Goal: Transaction & Acquisition: Purchase product/service

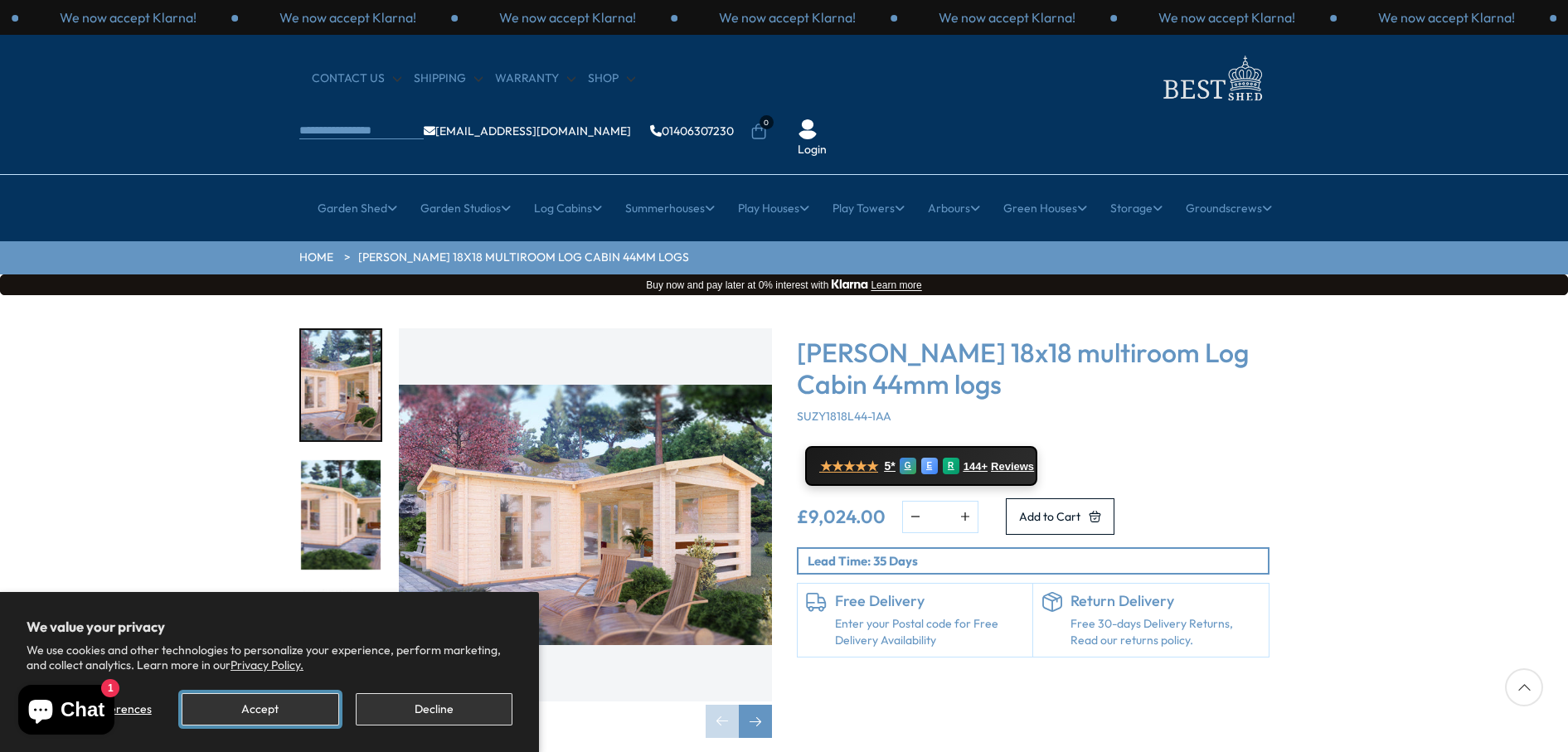
click at [293, 710] on button "Accept" at bounding box center [260, 709] width 157 height 33
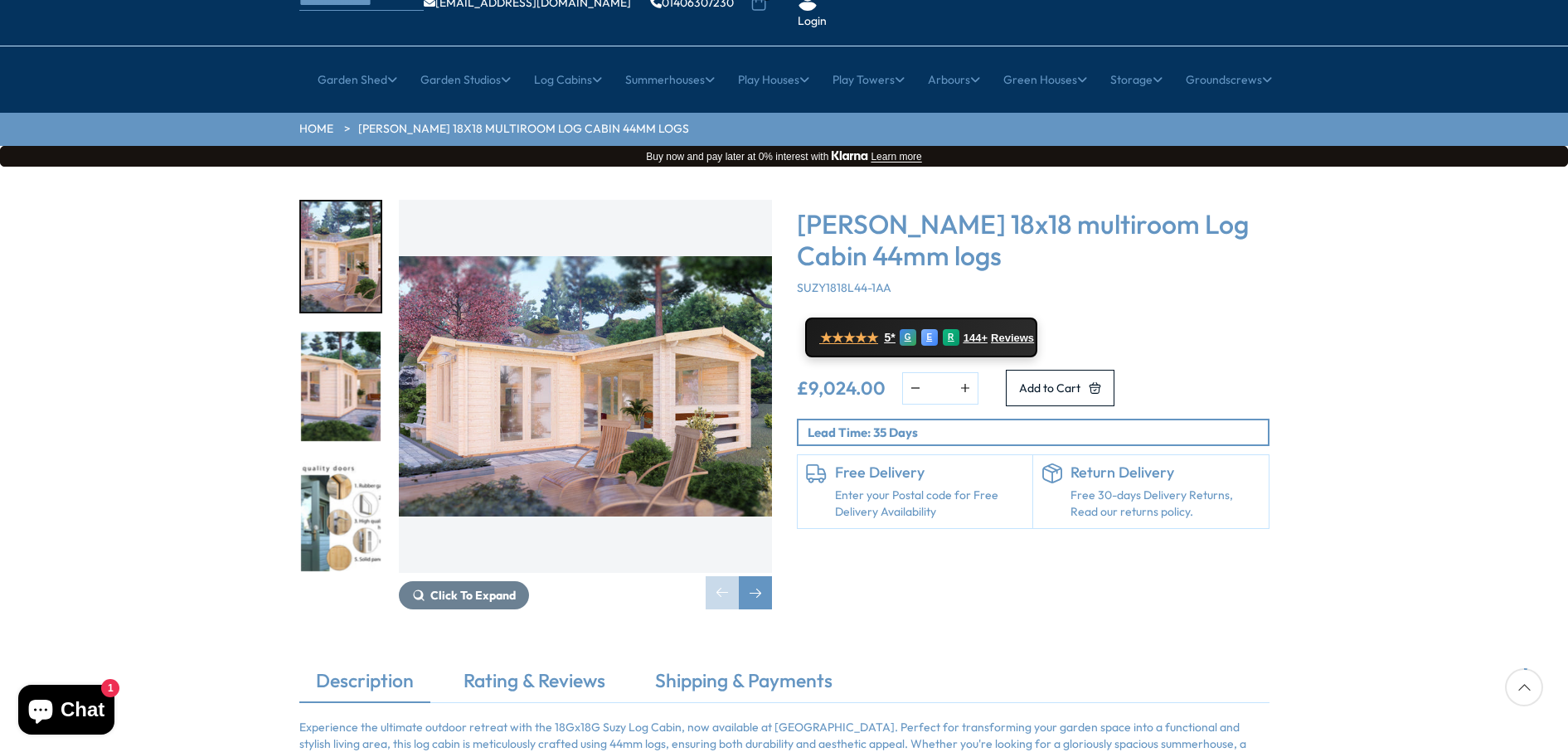
scroll to position [165, 0]
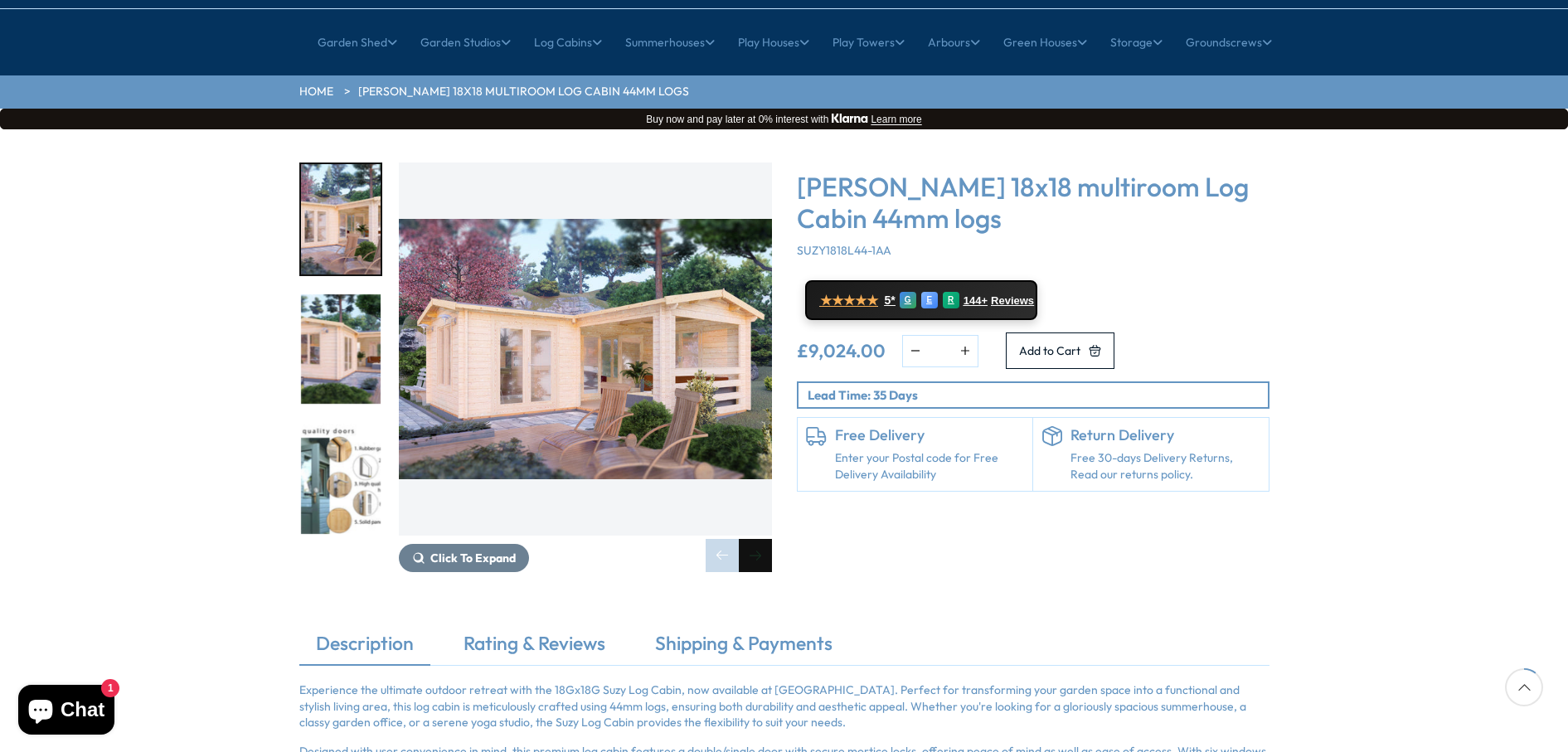
click at [758, 538] on div "Next slide" at bounding box center [755, 555] width 33 height 33
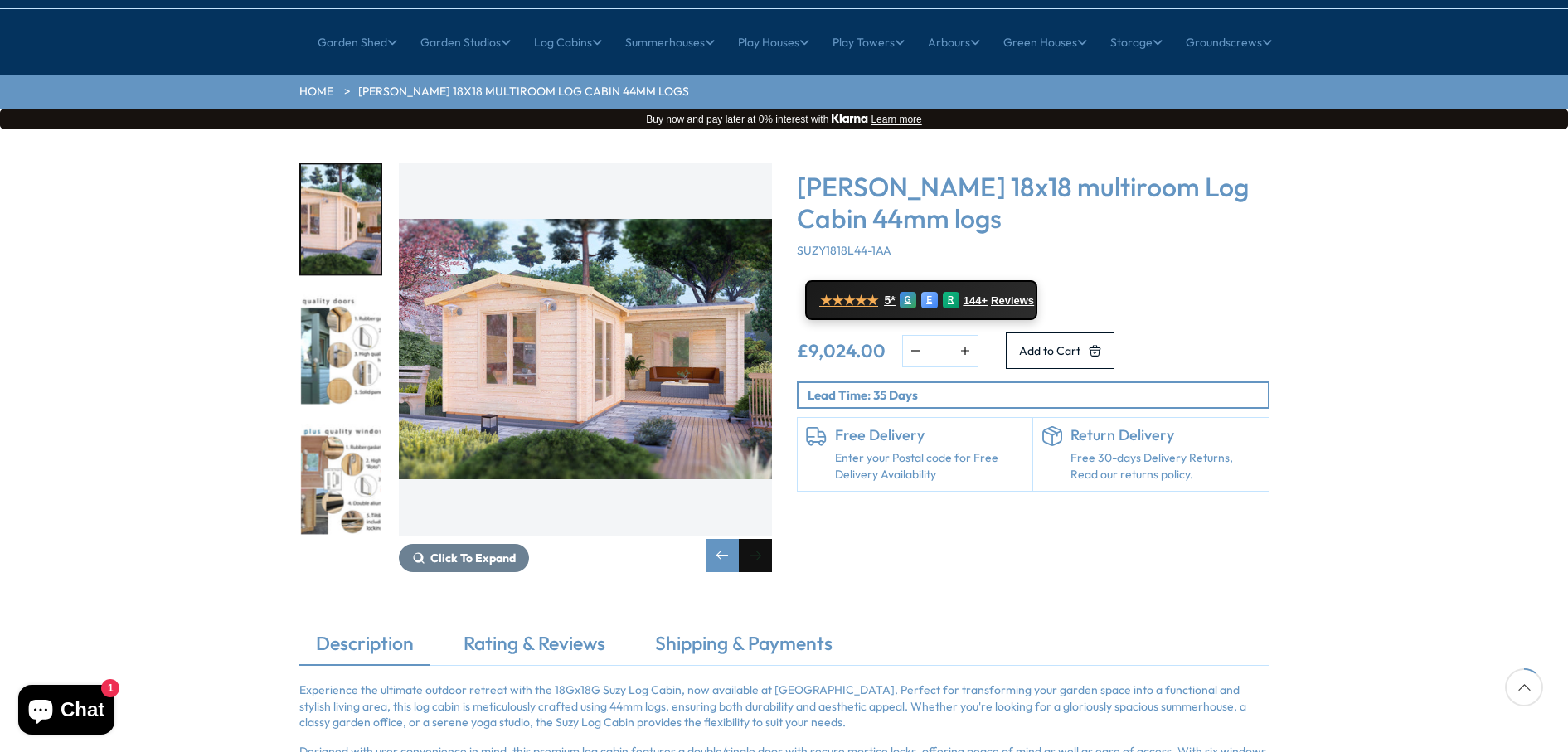
click at [758, 538] on div "Next slide" at bounding box center [755, 555] width 33 height 33
click at [756, 538] on div "Next slide" at bounding box center [755, 555] width 33 height 33
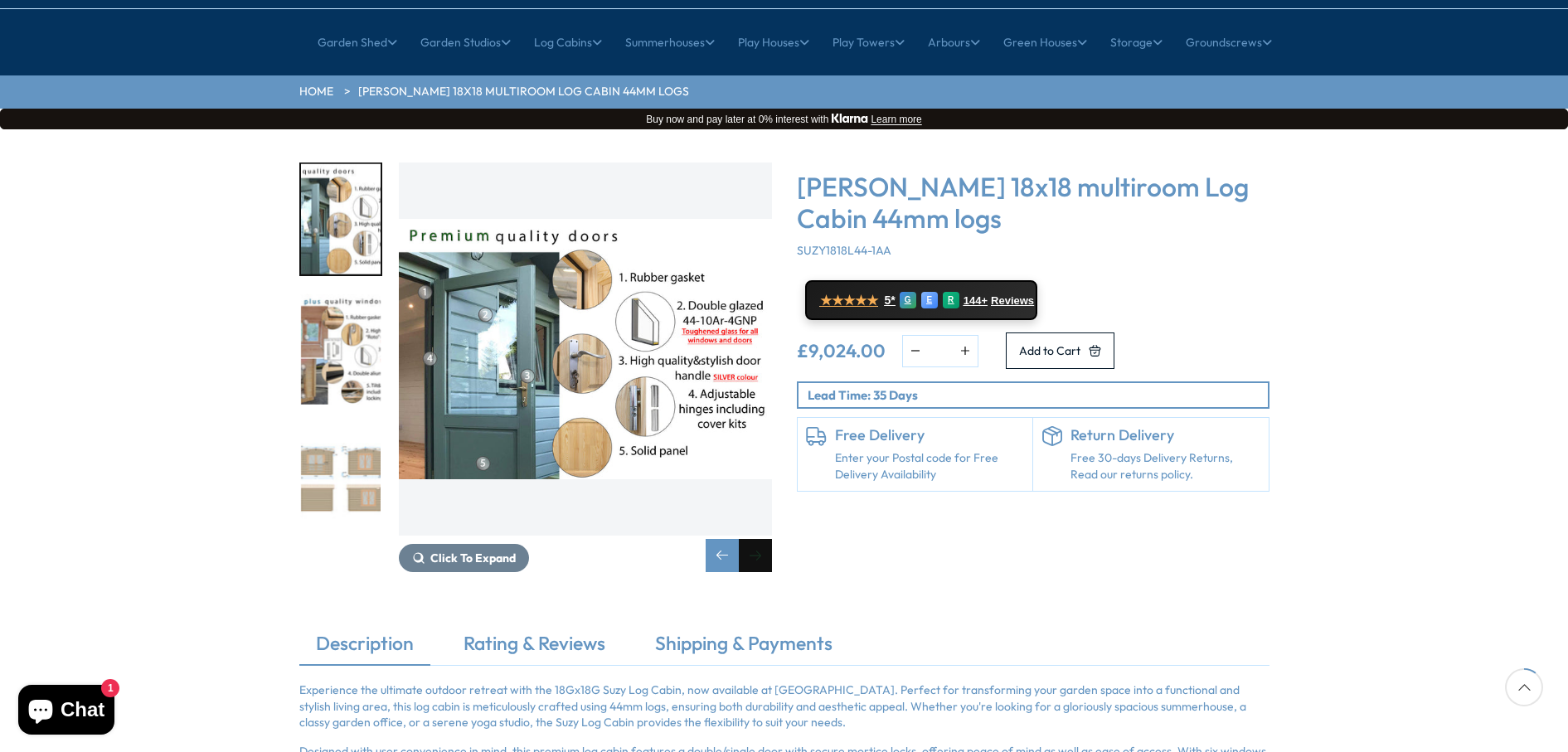
click at [756, 538] on div "Next slide" at bounding box center [755, 555] width 33 height 33
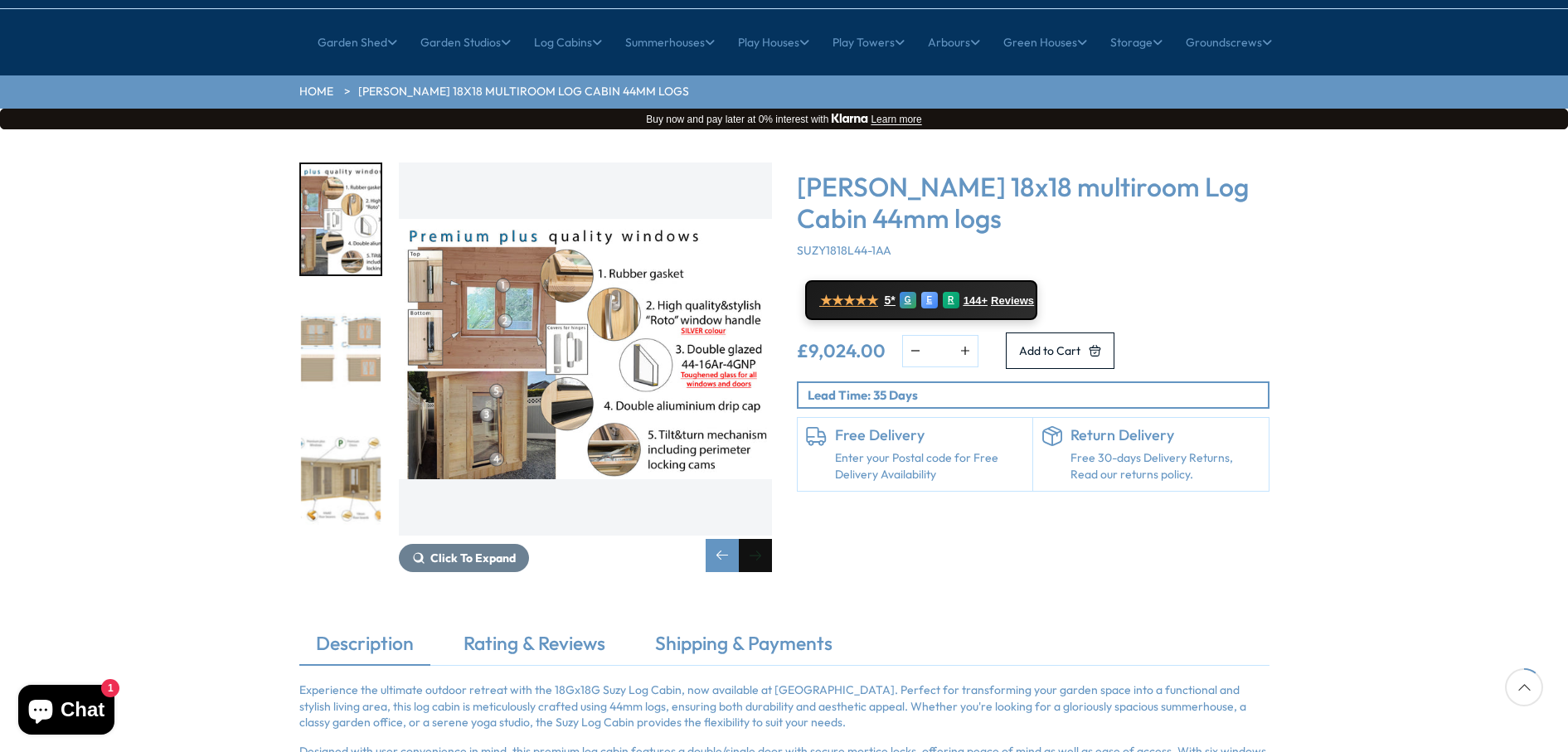
click at [756, 538] on div "Next slide" at bounding box center [755, 555] width 33 height 33
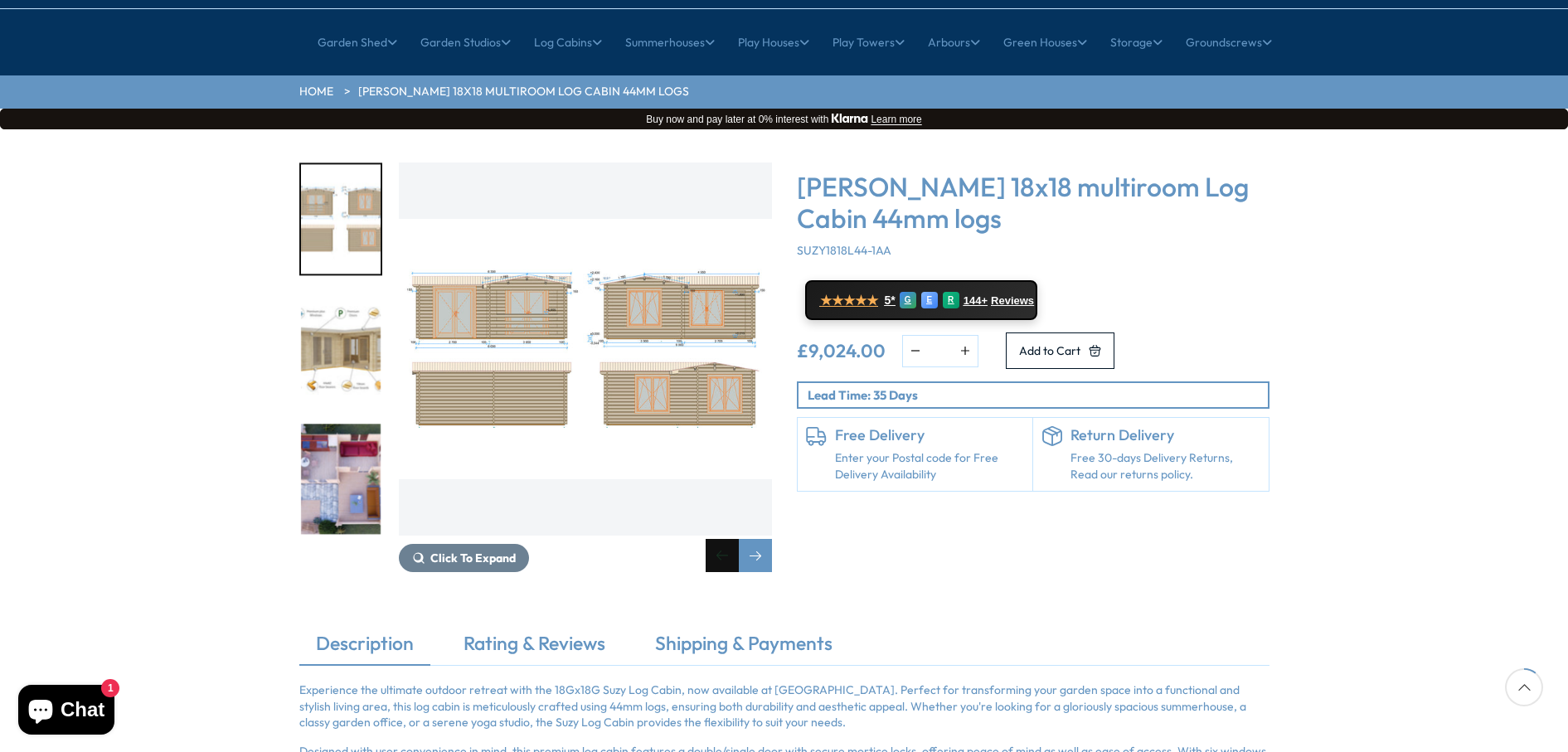
click at [726, 538] on div "Previous slide" at bounding box center [722, 555] width 33 height 33
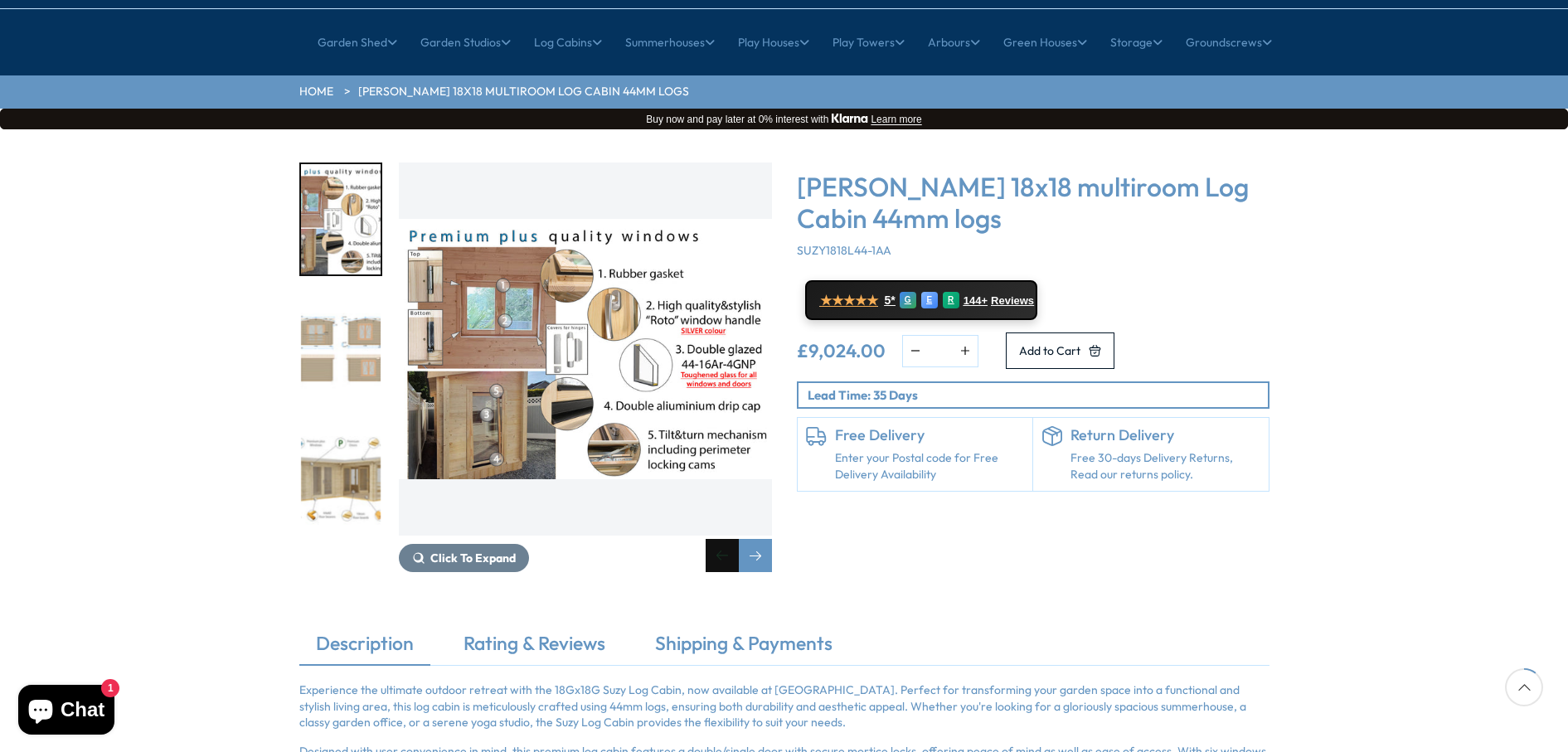
click at [726, 538] on div "Previous slide" at bounding box center [722, 555] width 33 height 33
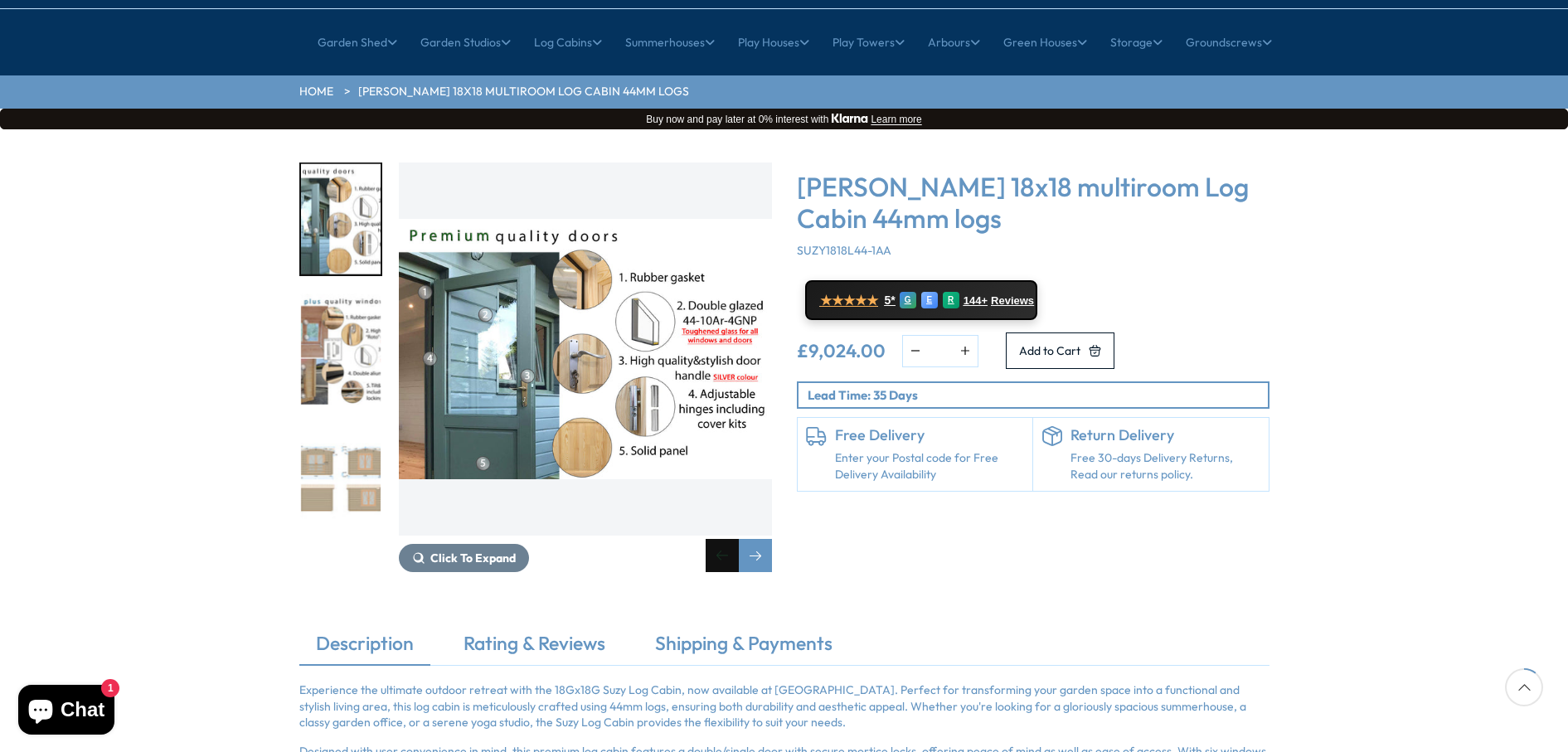
click at [726, 538] on div "Previous slide" at bounding box center [722, 555] width 33 height 33
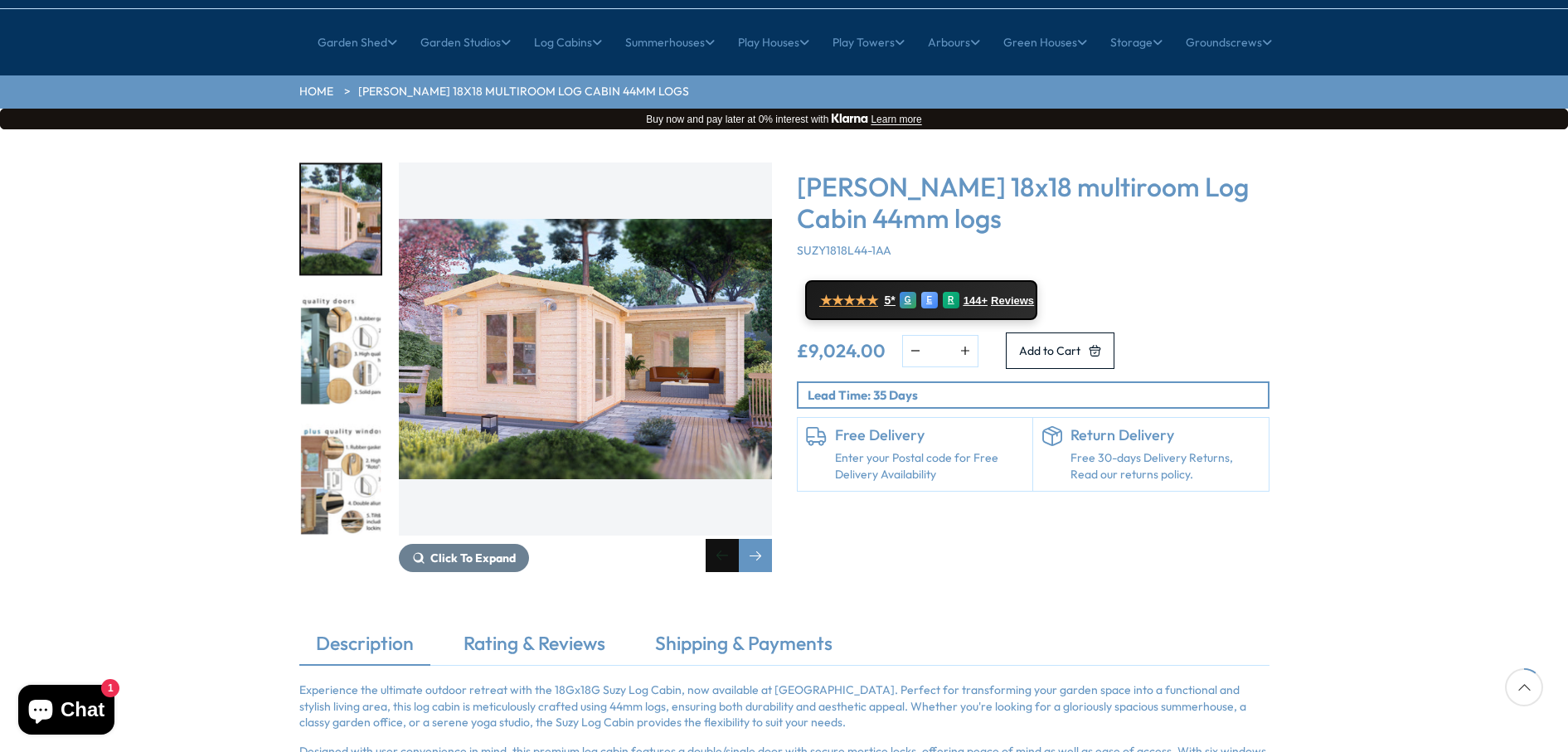
click at [726, 538] on div "Previous slide" at bounding box center [722, 555] width 33 height 33
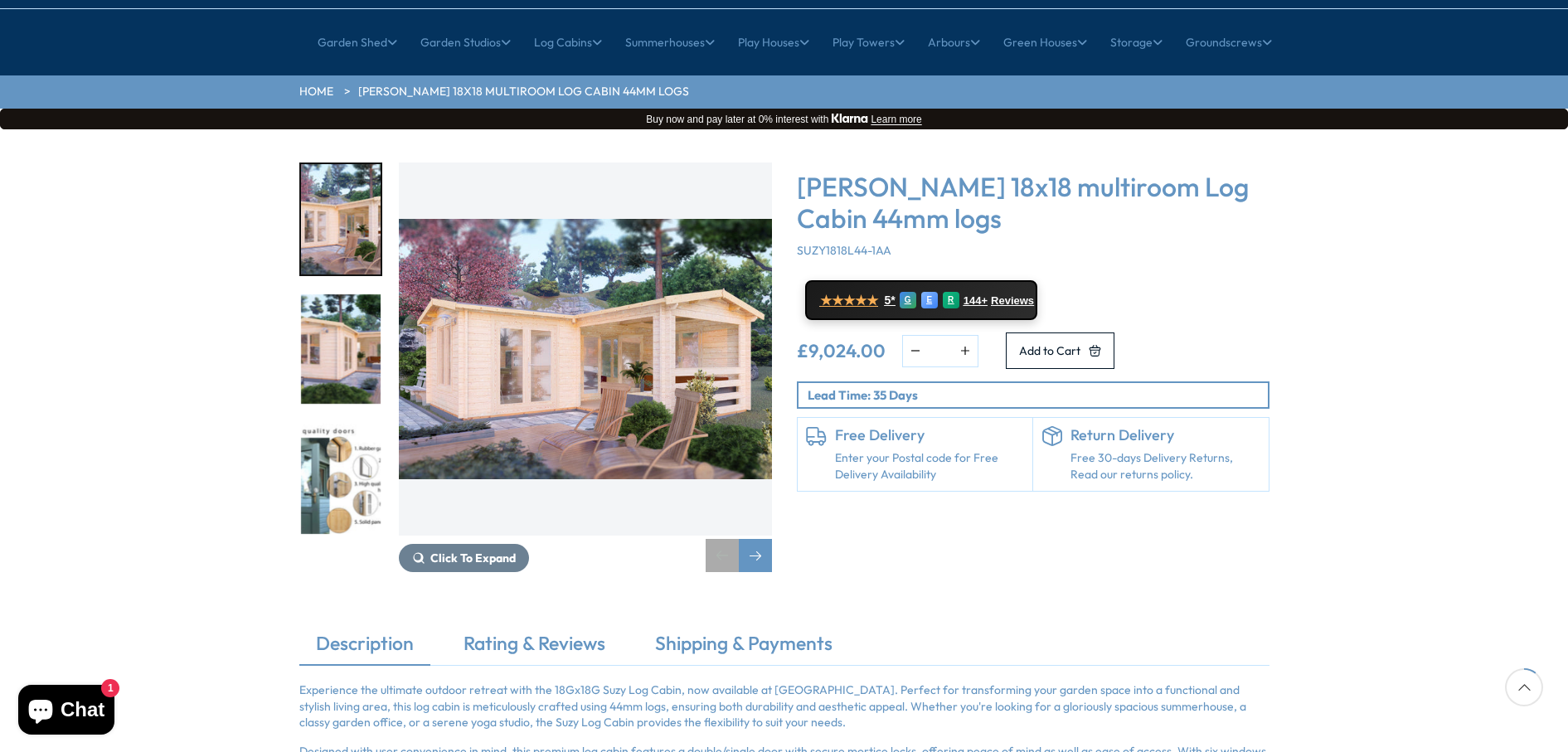
click at [726, 538] on div "Previous slide" at bounding box center [722, 555] width 33 height 33
